Goal: Navigation & Orientation: Find specific page/section

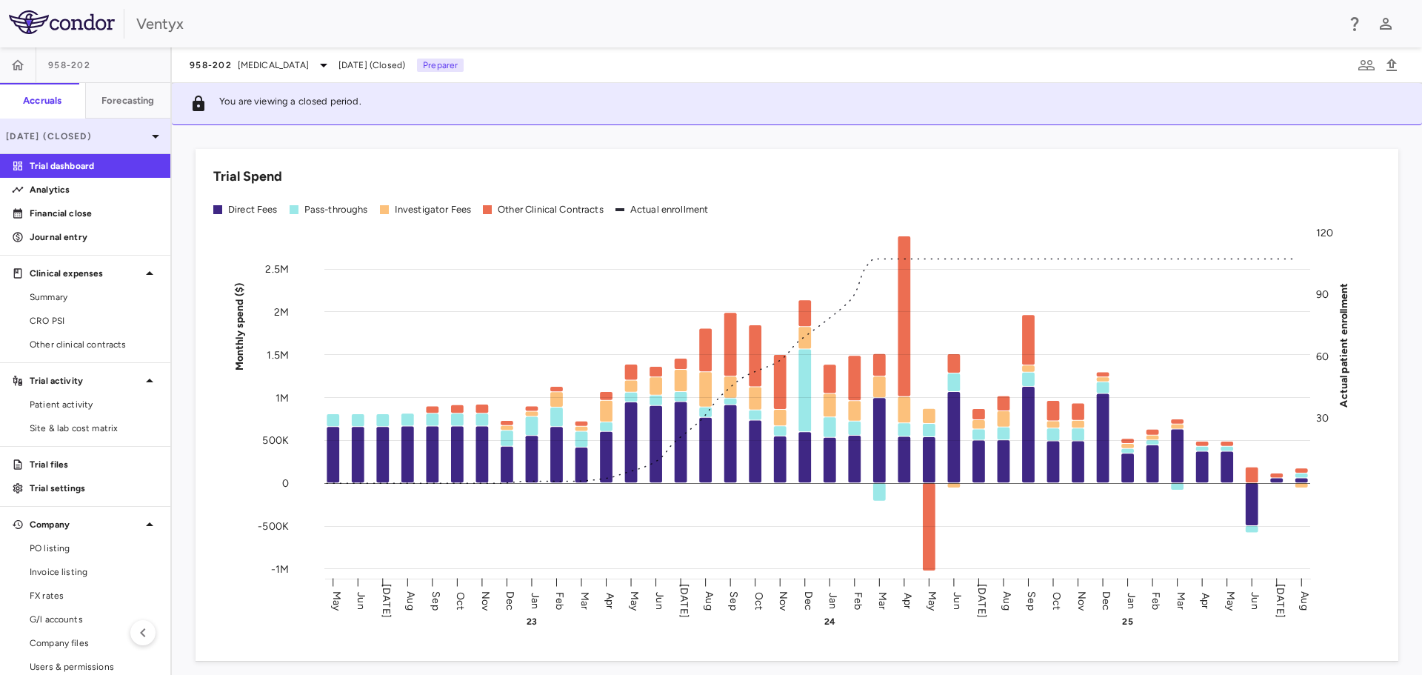
click at [96, 139] on p "[DATE] (Closed)" at bounding box center [76, 136] width 141 height 13
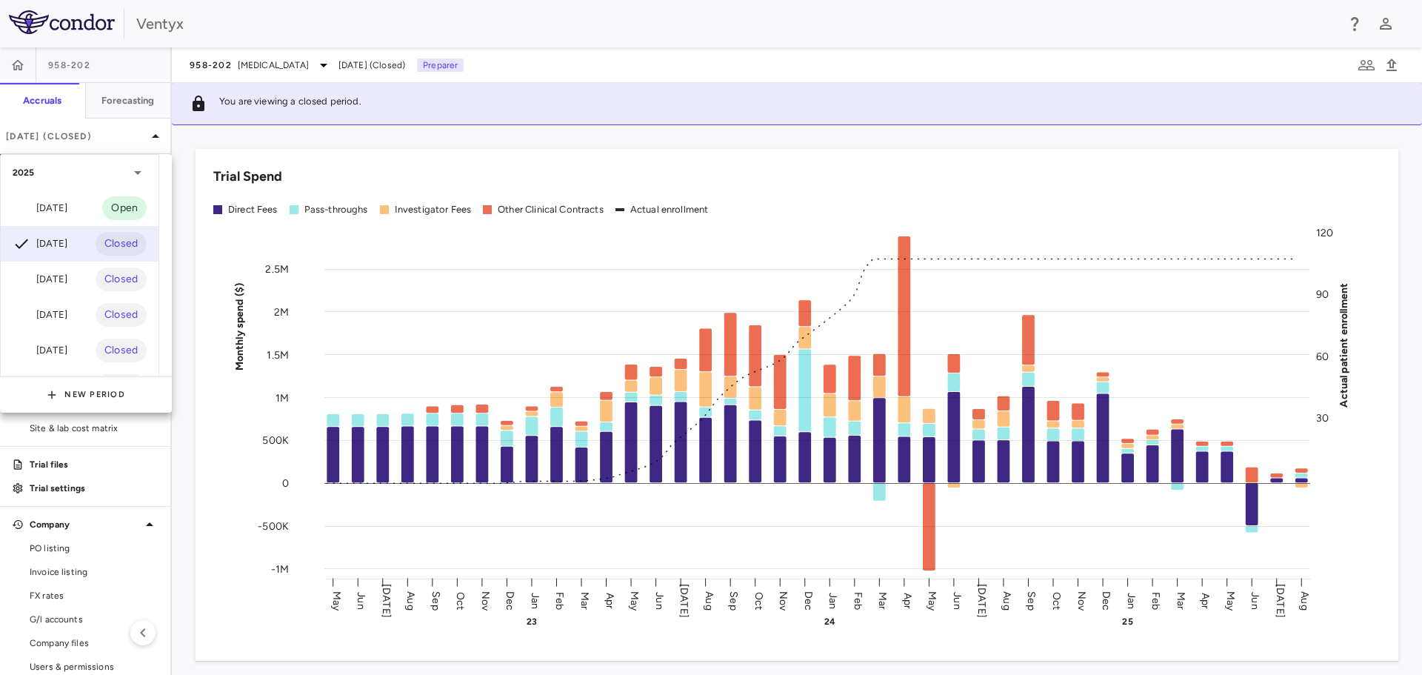
click at [93, 211] on div "[DATE] Open" at bounding box center [80, 208] width 158 height 36
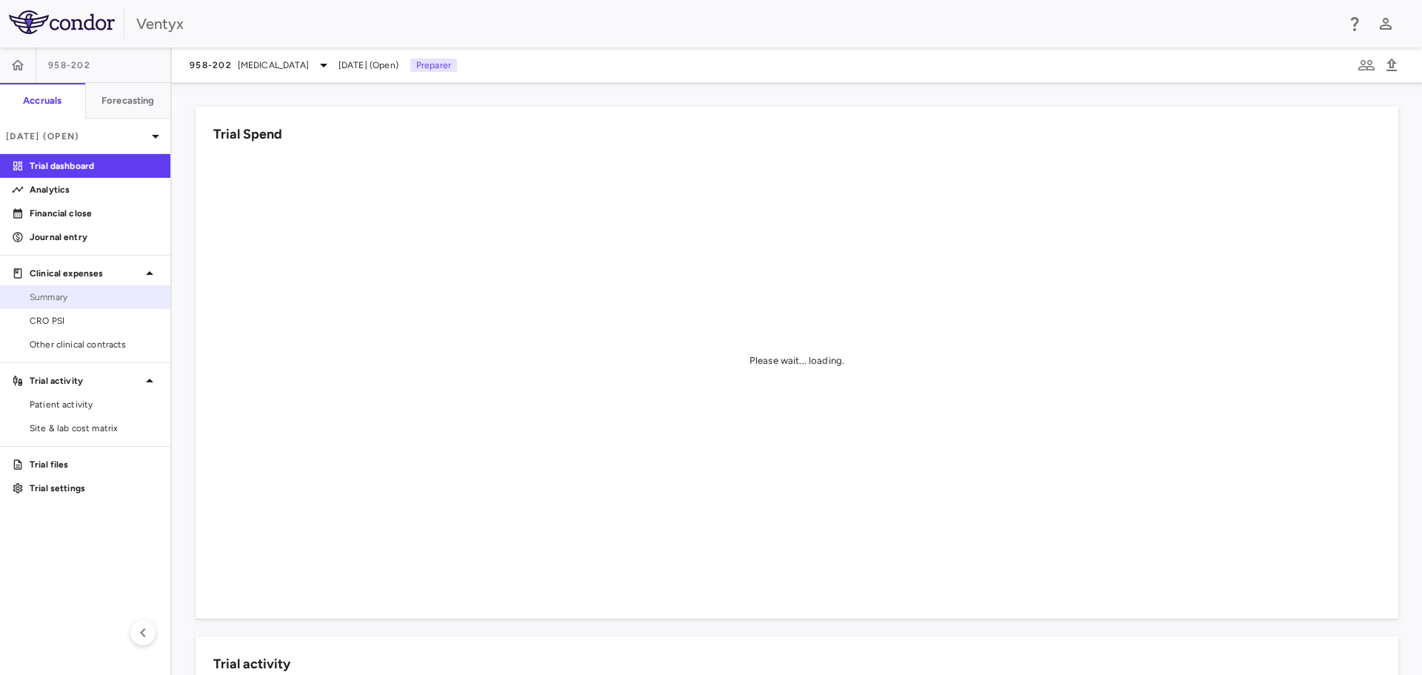
click at [101, 296] on span "Summary" at bounding box center [94, 296] width 129 height 13
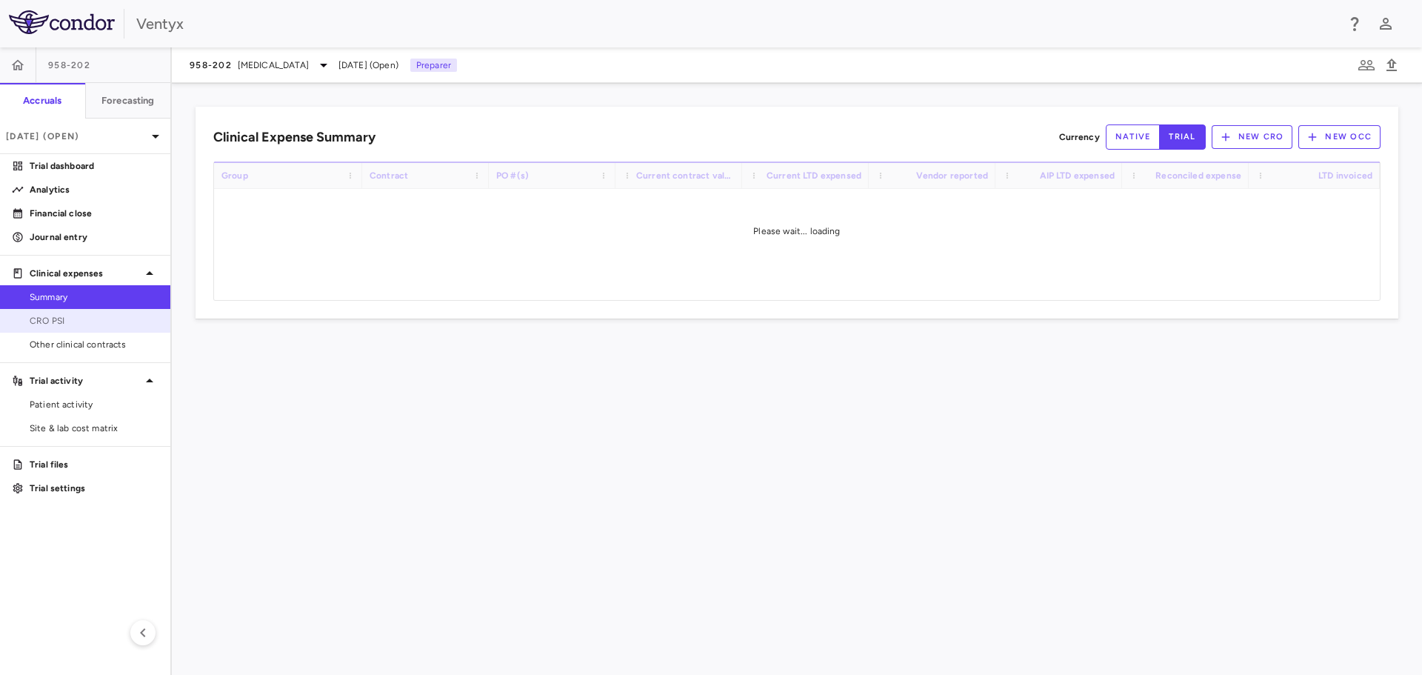
click at [95, 325] on span "CRO PSI" at bounding box center [94, 320] width 129 height 13
